Goal: Task Accomplishment & Management: Use online tool/utility

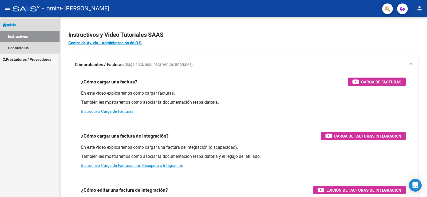
click at [25, 24] on link "Inicio" at bounding box center [30, 24] width 60 height 11
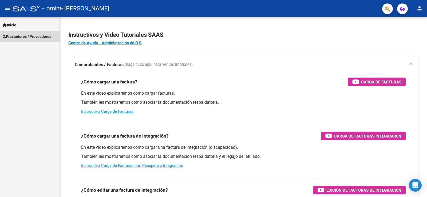
click at [33, 40] on link "Prestadores / Proveedores" at bounding box center [30, 36] width 60 height 11
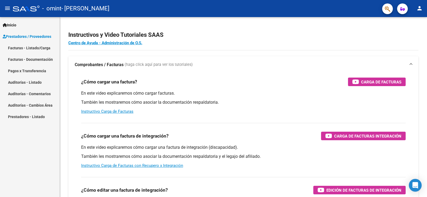
drag, startPoint x: 38, startPoint y: 47, endPoint x: 48, endPoint y: 1, distance: 47.0
click at [38, 47] on link "Facturas - Listado/Carga" at bounding box center [30, 47] width 60 height 11
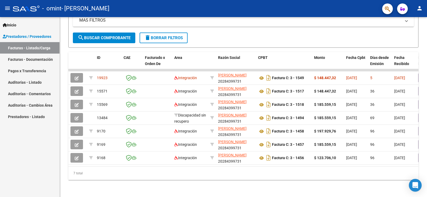
click at [424, 9] on button "person" at bounding box center [419, 8] width 11 height 11
click at [406, 37] on button "exit_to_app Salir" at bounding box center [408, 35] width 33 height 13
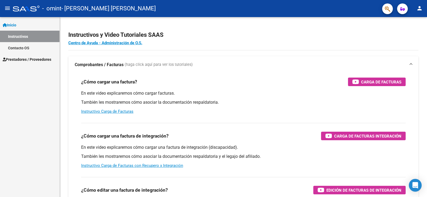
click at [18, 62] on span "Prestadores / Proveedores" at bounding box center [27, 60] width 49 height 6
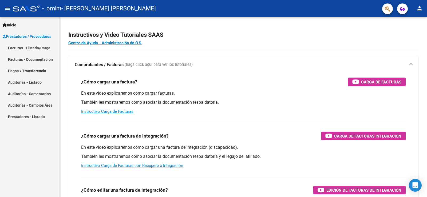
click at [41, 46] on link "Facturas - Listado/Carga" at bounding box center [30, 47] width 60 height 11
